Goal: Information Seeking & Learning: Learn about a topic

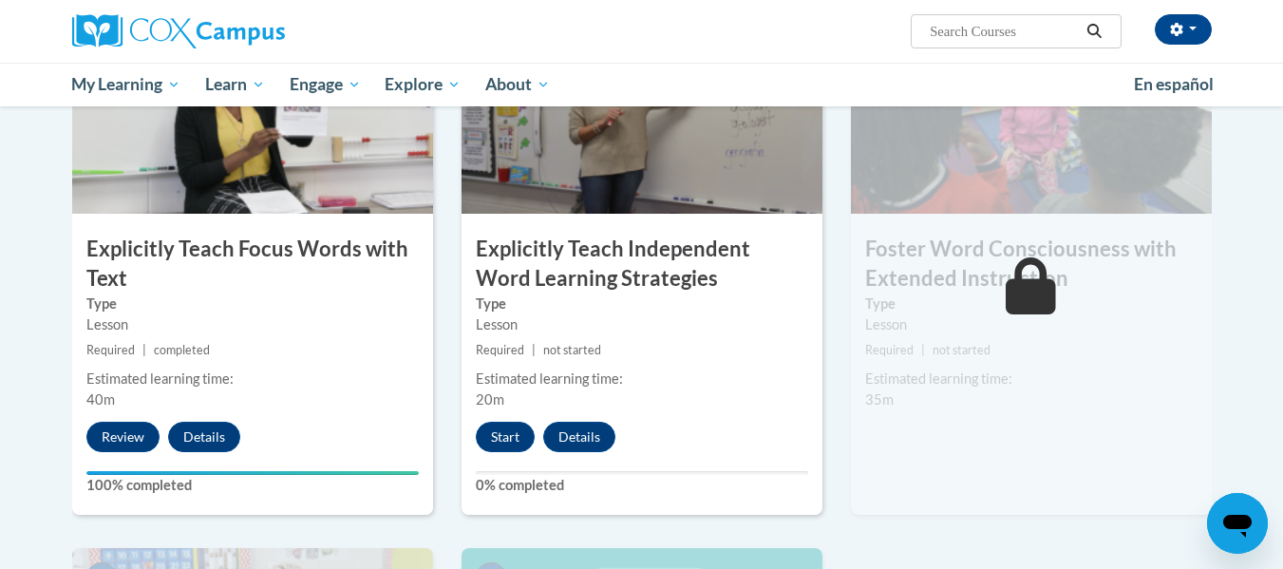
scroll to position [1541, 0]
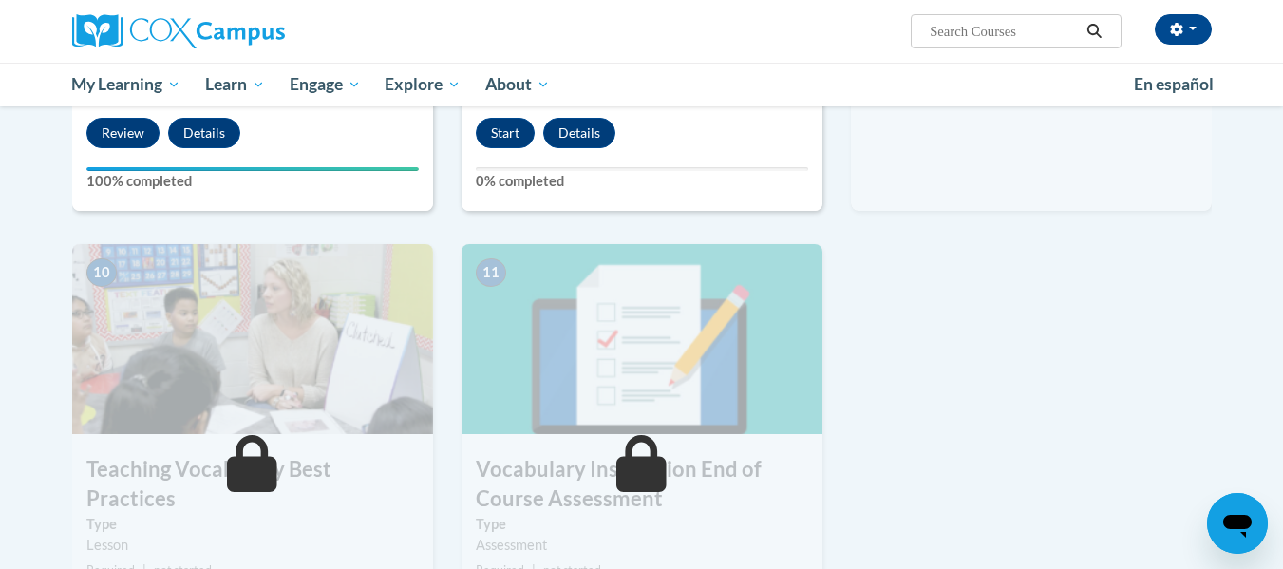
click at [702, 488] on h3 "Vocabulary Instruction End of Course Assessment" at bounding box center [642, 484] width 361 height 59
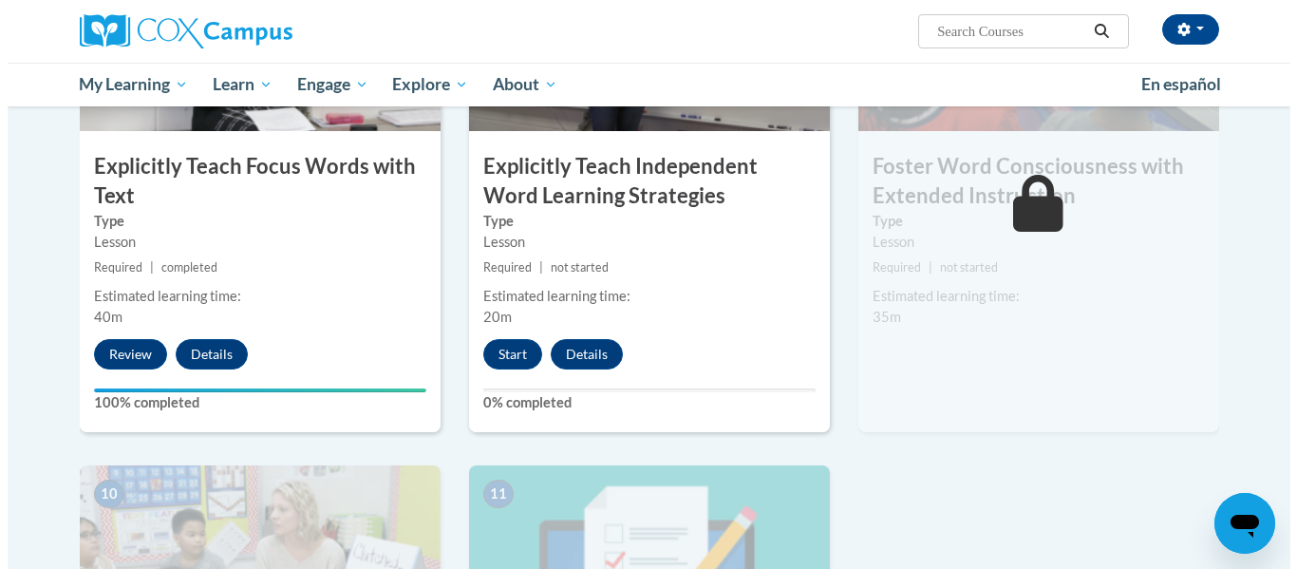
scroll to position [1606, 0]
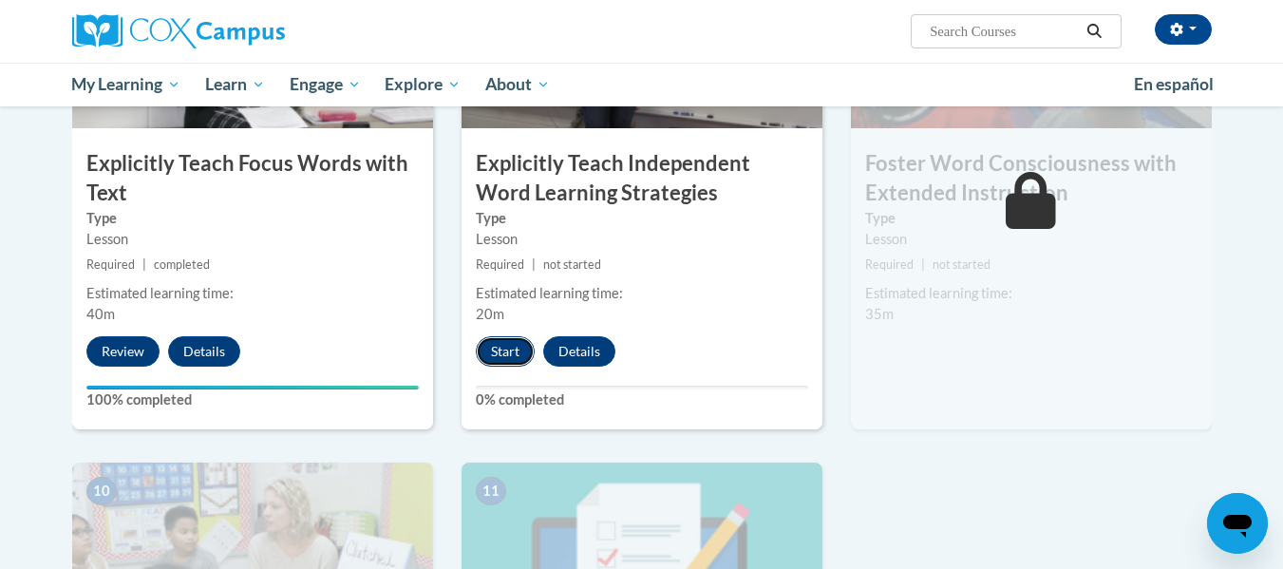
click at [504, 347] on button "Start" at bounding box center [505, 351] width 59 height 30
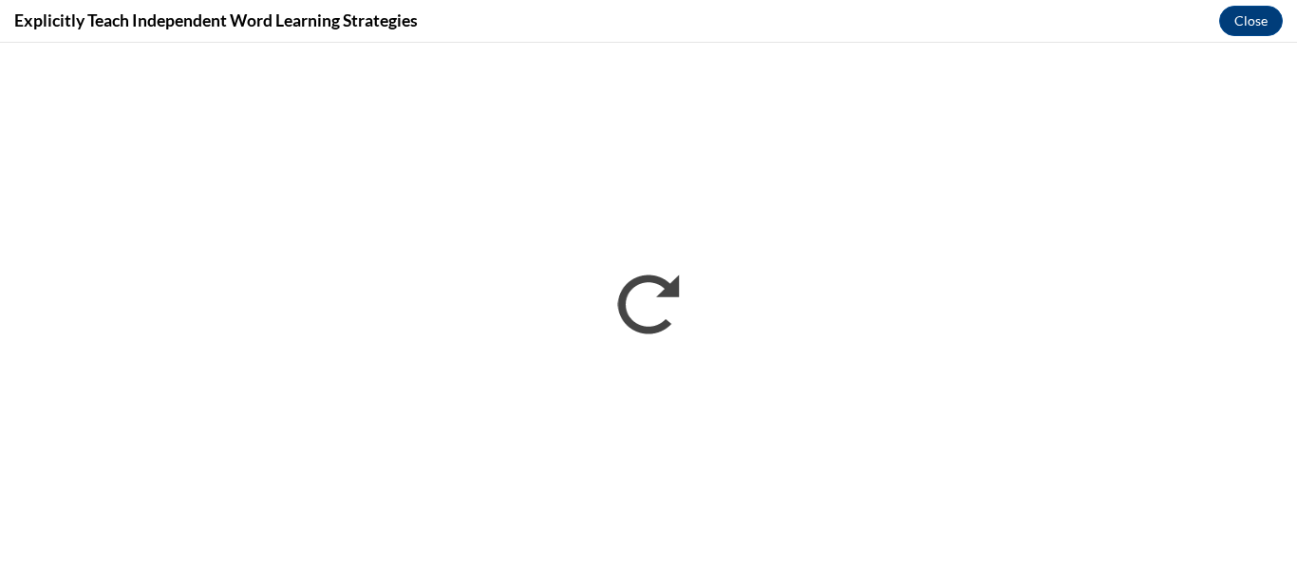
scroll to position [0, 0]
